Goal: Check status: Check status

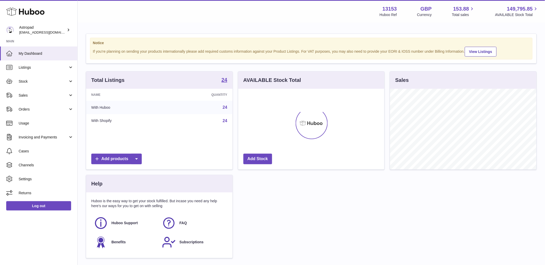
scroll to position [81, 146]
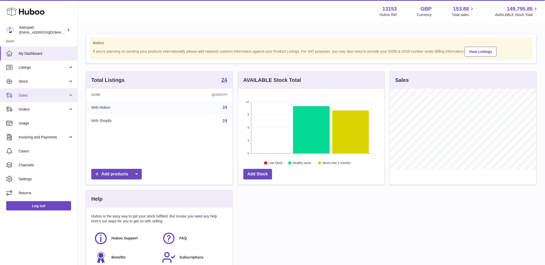
click at [50, 99] on link "Sales" at bounding box center [38, 95] width 77 height 14
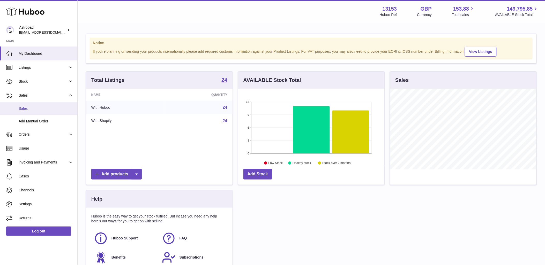
click at [48, 105] on link "Sales" at bounding box center [38, 108] width 77 height 13
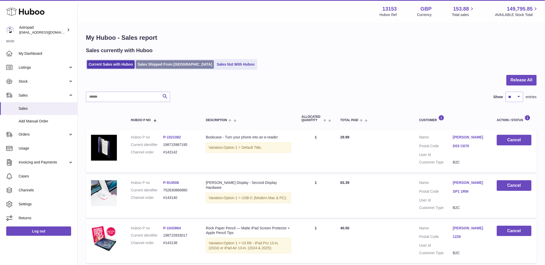
click at [161, 61] on link "Sales Shipped From [GEOGRAPHIC_DATA]" at bounding box center [175, 64] width 78 height 9
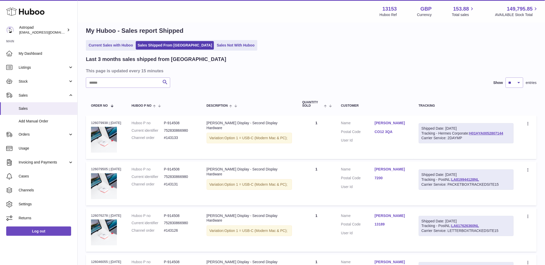
scroll to position [29, 0]
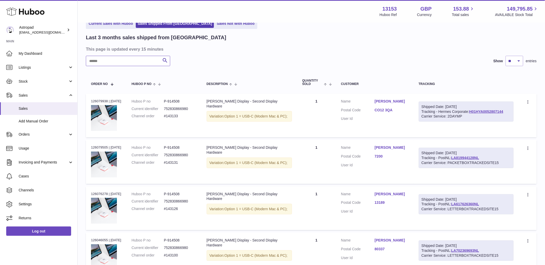
click at [107, 61] on input "text" at bounding box center [128, 61] width 84 height 10
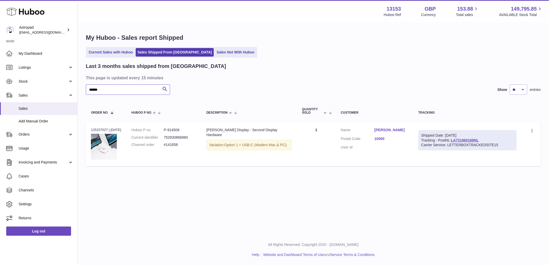
type input "******"
click at [175, 148] on dl "Huboo P no P-914508 Current identifier 752830866980 Channel order #141858" at bounding box center [164, 139] width 65 height 22
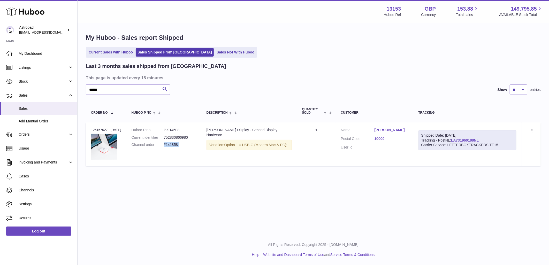
copy tr "#141858 Description"
click at [102, 131] on div "Order no 125157027 | 22nd Sep" at bounding box center [106, 130] width 30 height 5
click at [102, 128] on div "Order no 125157027 | 22nd Sep" at bounding box center [106, 130] width 30 height 5
click at [104, 123] on td "Order no 125157027 | 22nd Sep" at bounding box center [106, 145] width 41 height 44
click at [104, 128] on div "Order no 125157027 | 22nd Sep" at bounding box center [106, 130] width 30 height 5
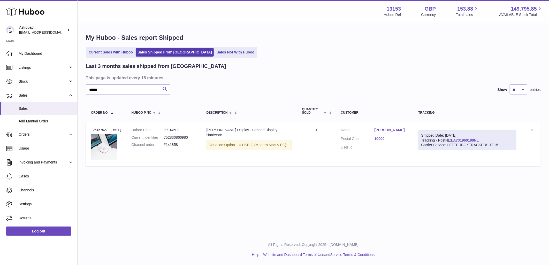
click at [104, 128] on div "Order no 125157027 | 22nd Sep" at bounding box center [106, 130] width 30 height 5
copy div "125157027"
